Goal: Information Seeking & Learning: Stay updated

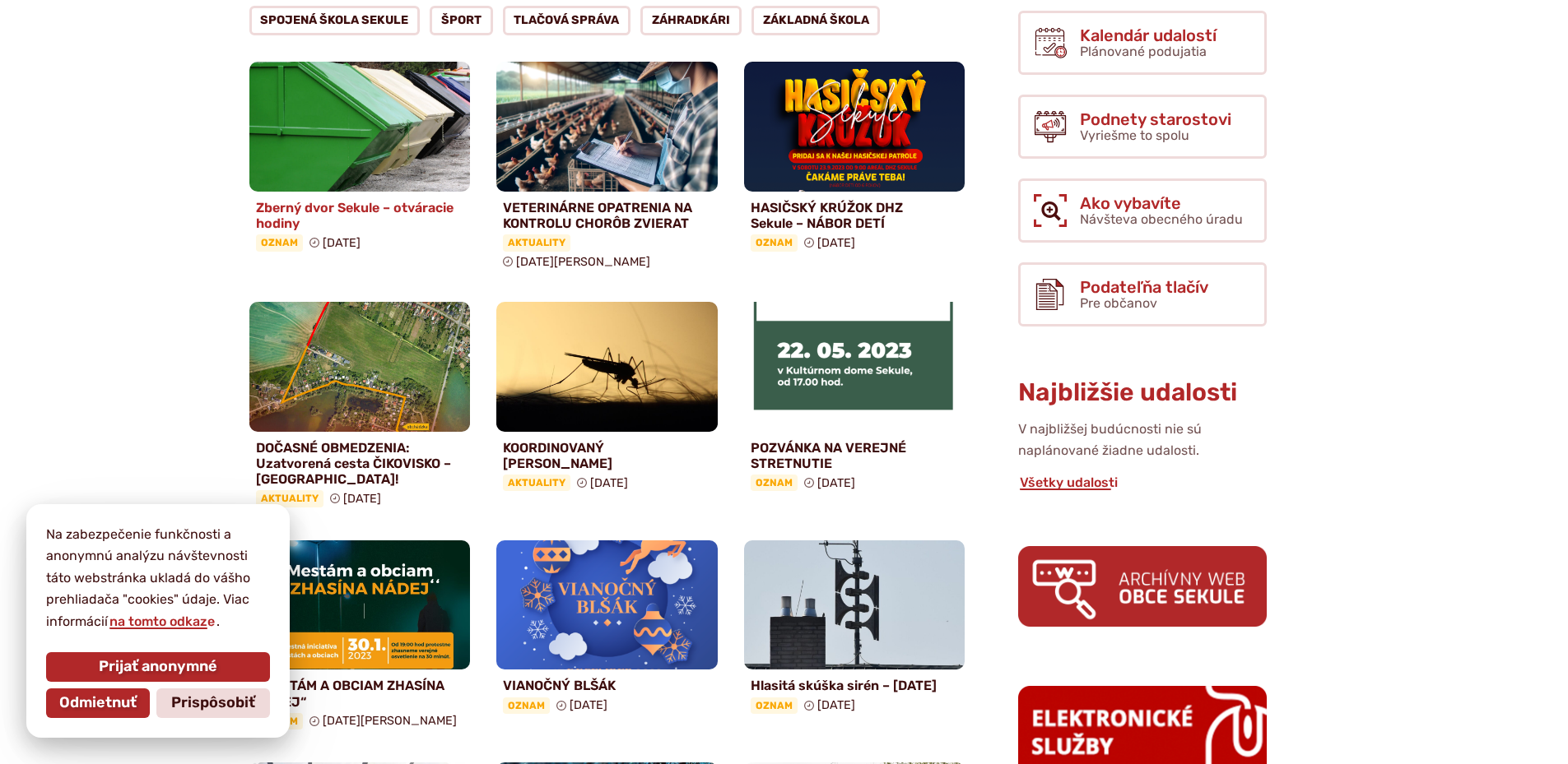
scroll to position [412, 0]
click at [394, 165] on img at bounding box center [358, 127] width 254 height 150
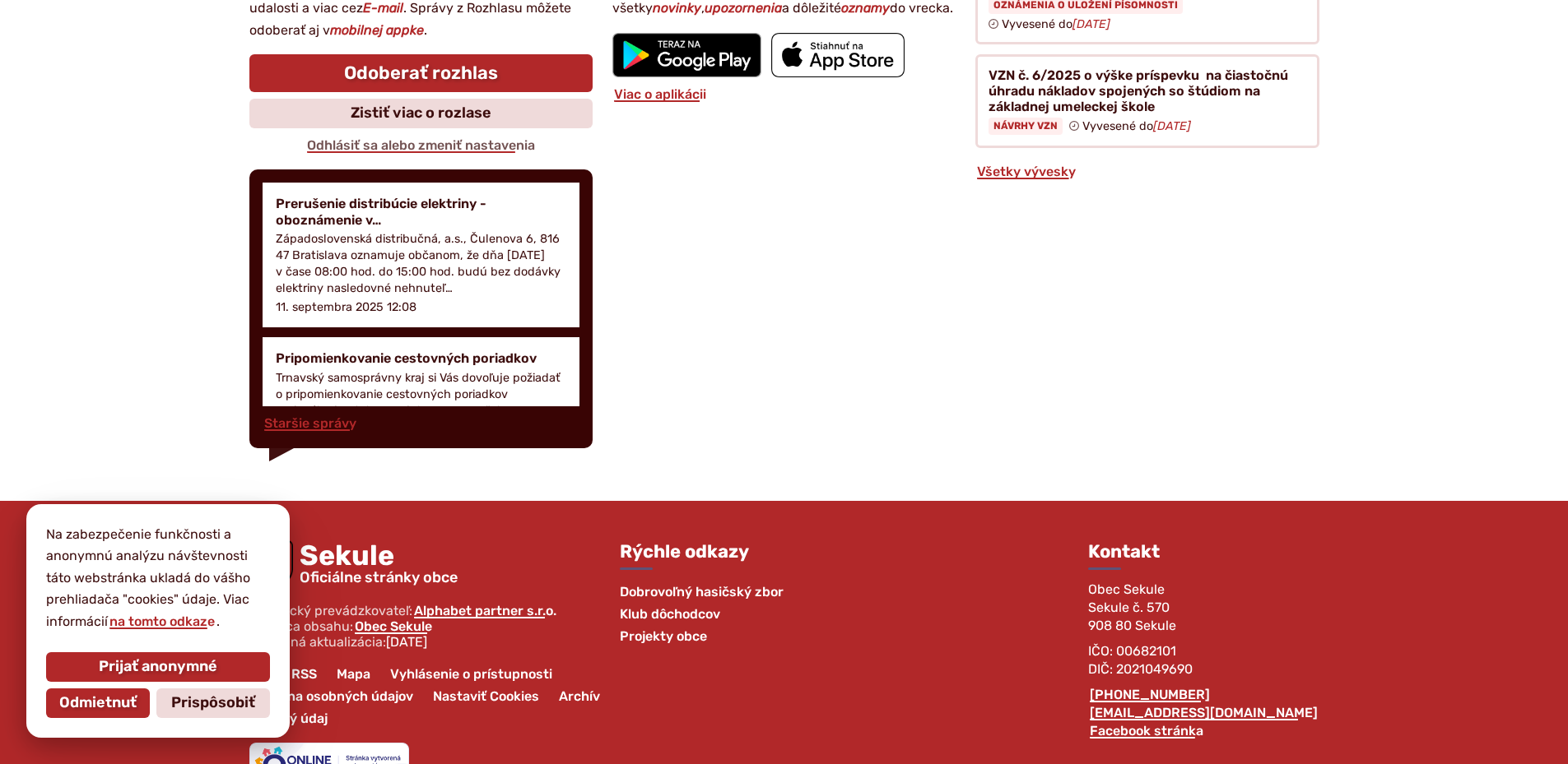
scroll to position [1989, 0]
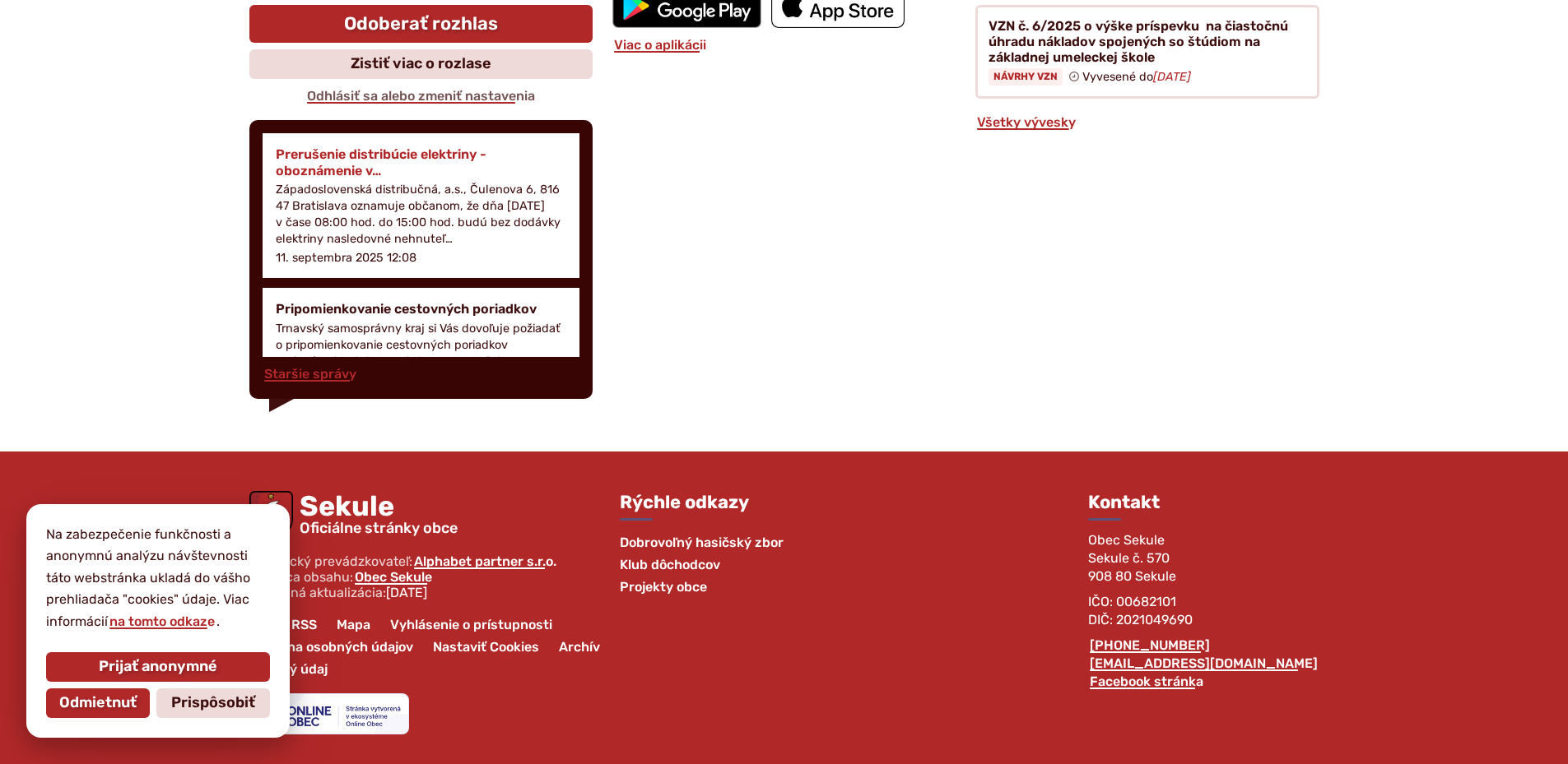
click at [512, 237] on p "Západoslovenská distribučná, a.s., Čulenova 6, 816 47 Bratislava oznamuje občan…" at bounding box center [420, 215] width 290 height 66
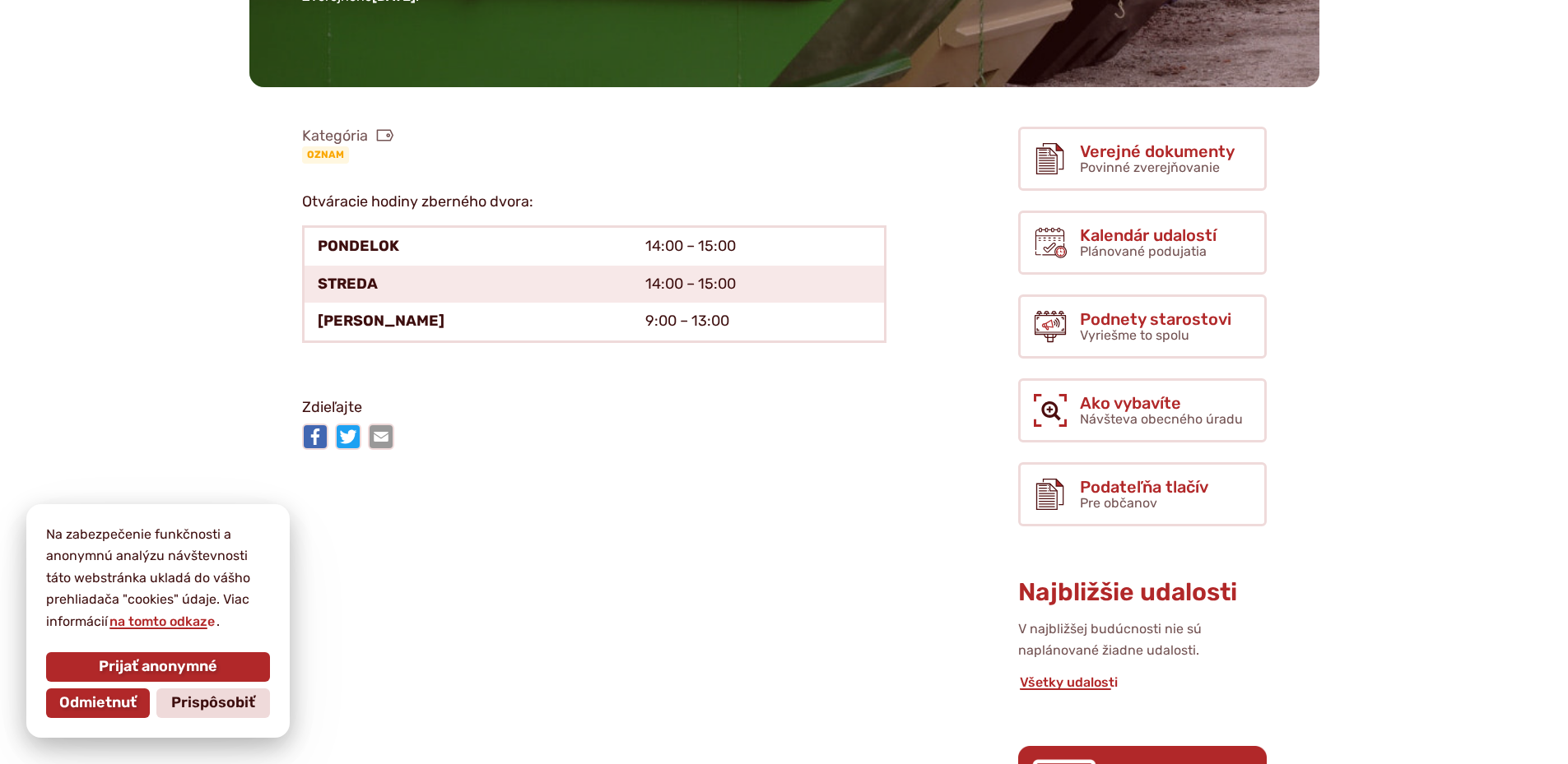
scroll to position [329, 0]
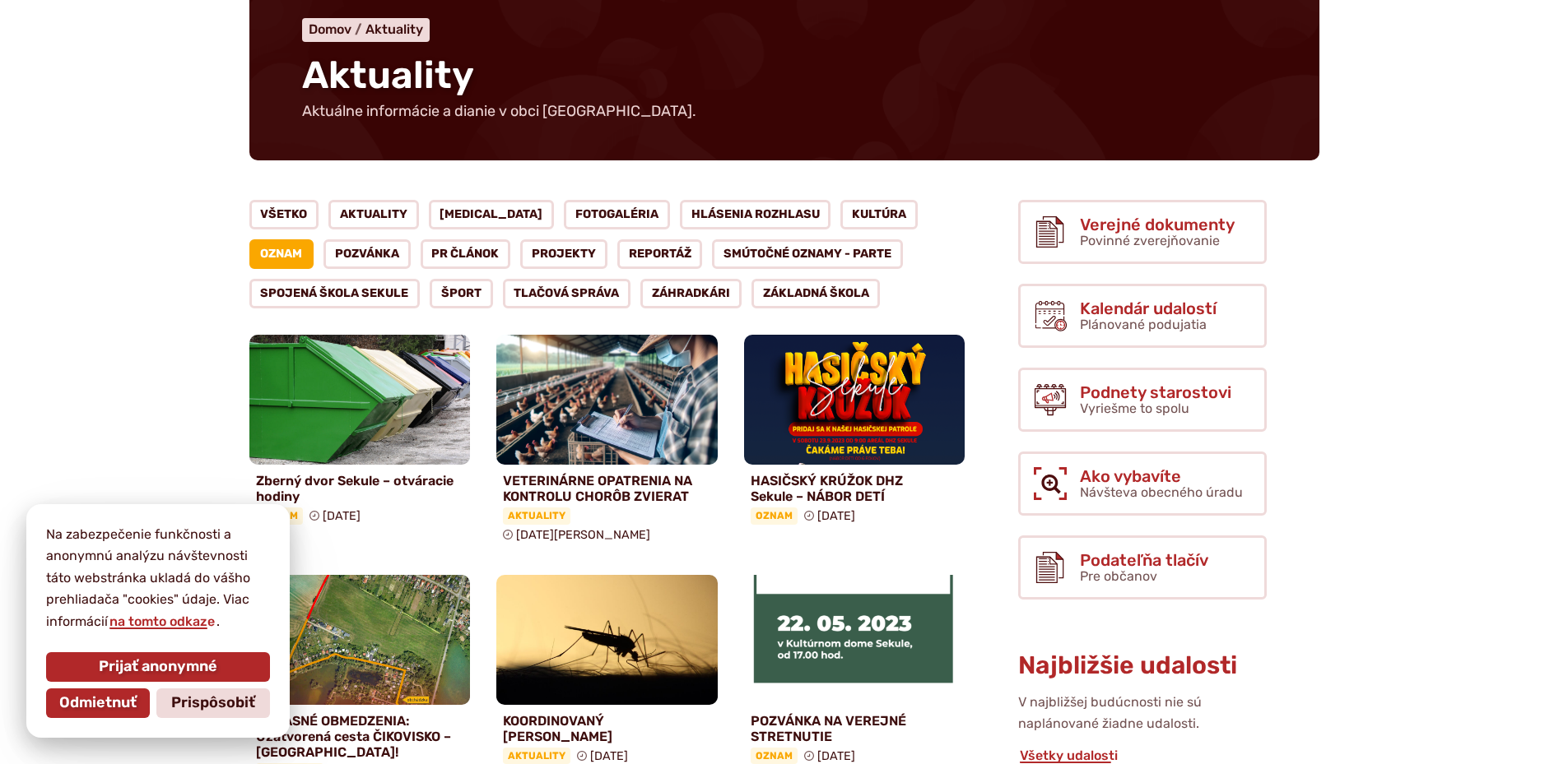
scroll to position [329, 0]
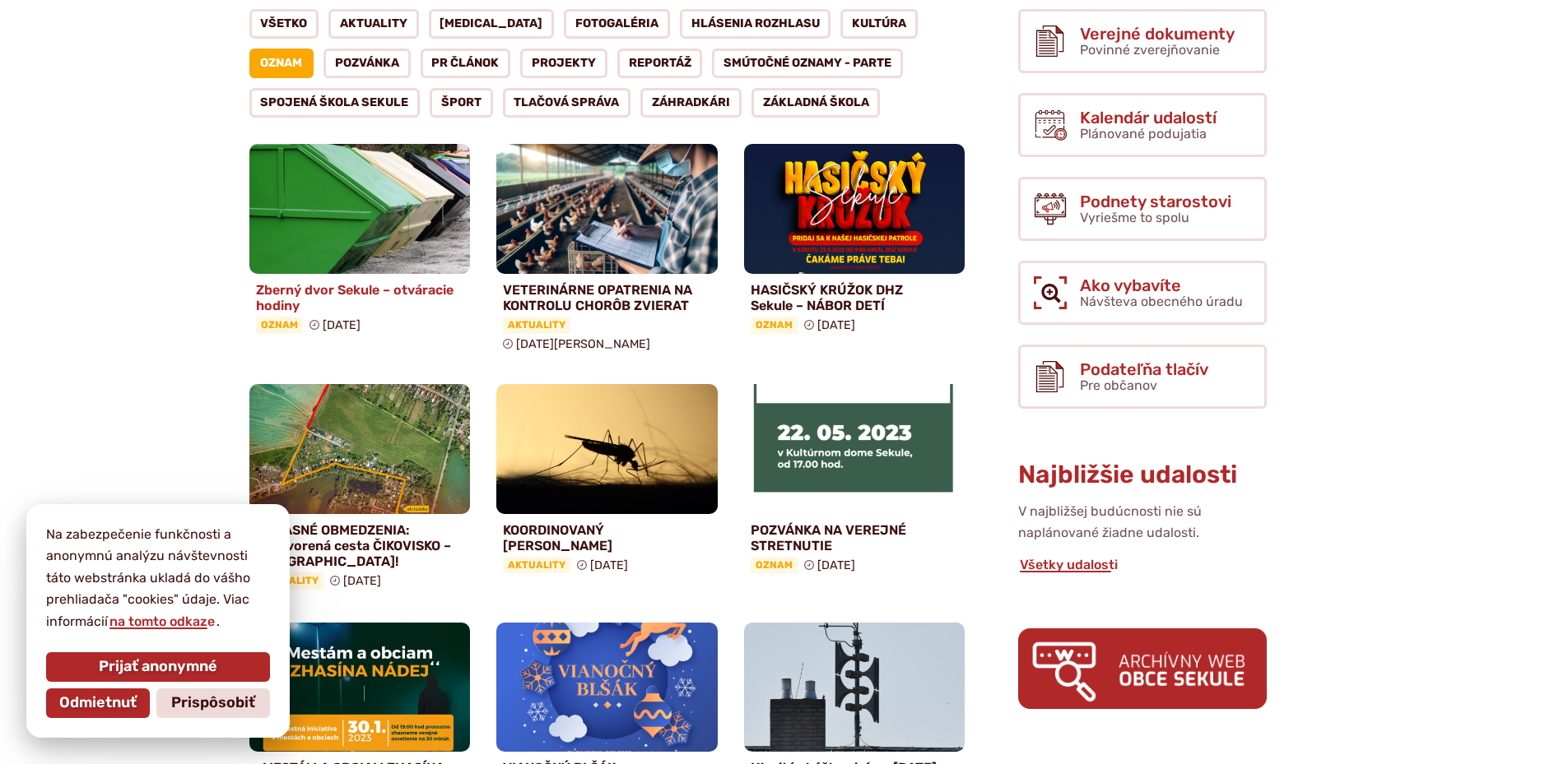
click at [358, 191] on img at bounding box center [358, 209] width 254 height 150
